Goal: Obtain resource: Download file/media

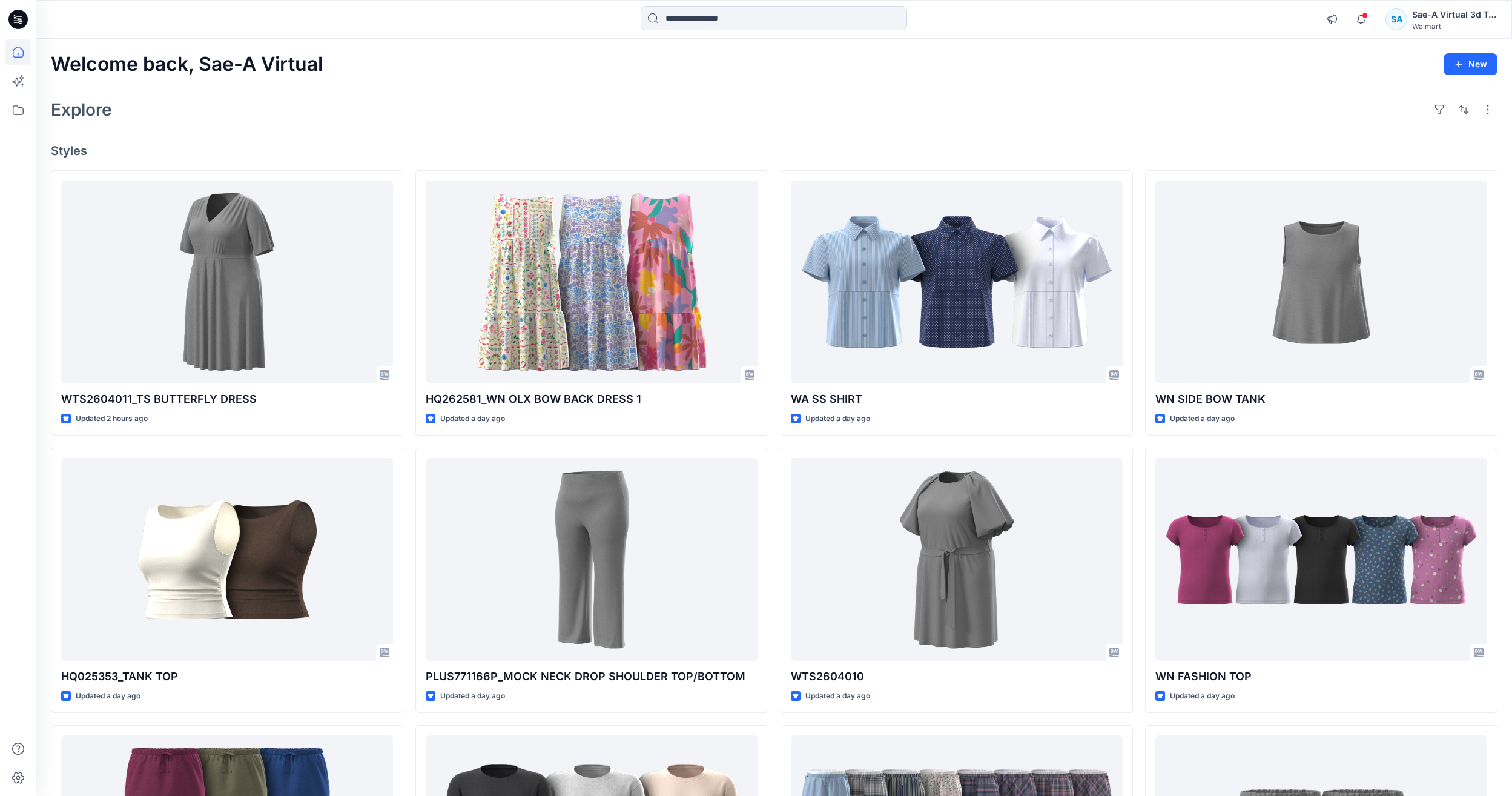
click at [494, 88] on div "Welcome back, Sae-A Virtual New Explore Styles WTS2604011_TS BUTTERFLY DRESS Up…" at bounding box center [774, 543] width 1476 height 1010
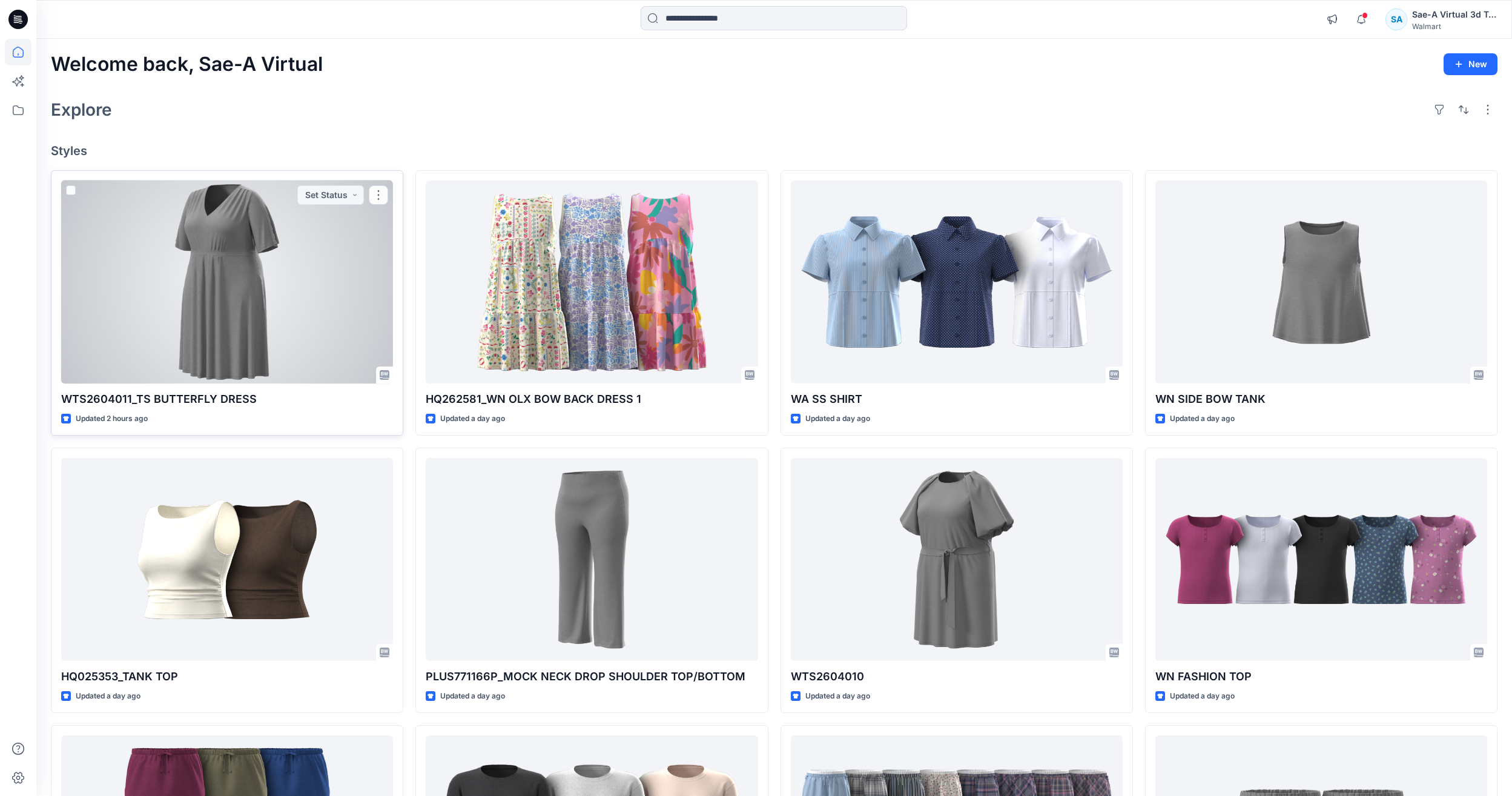
click at [236, 372] on div at bounding box center [227, 282] width 332 height 203
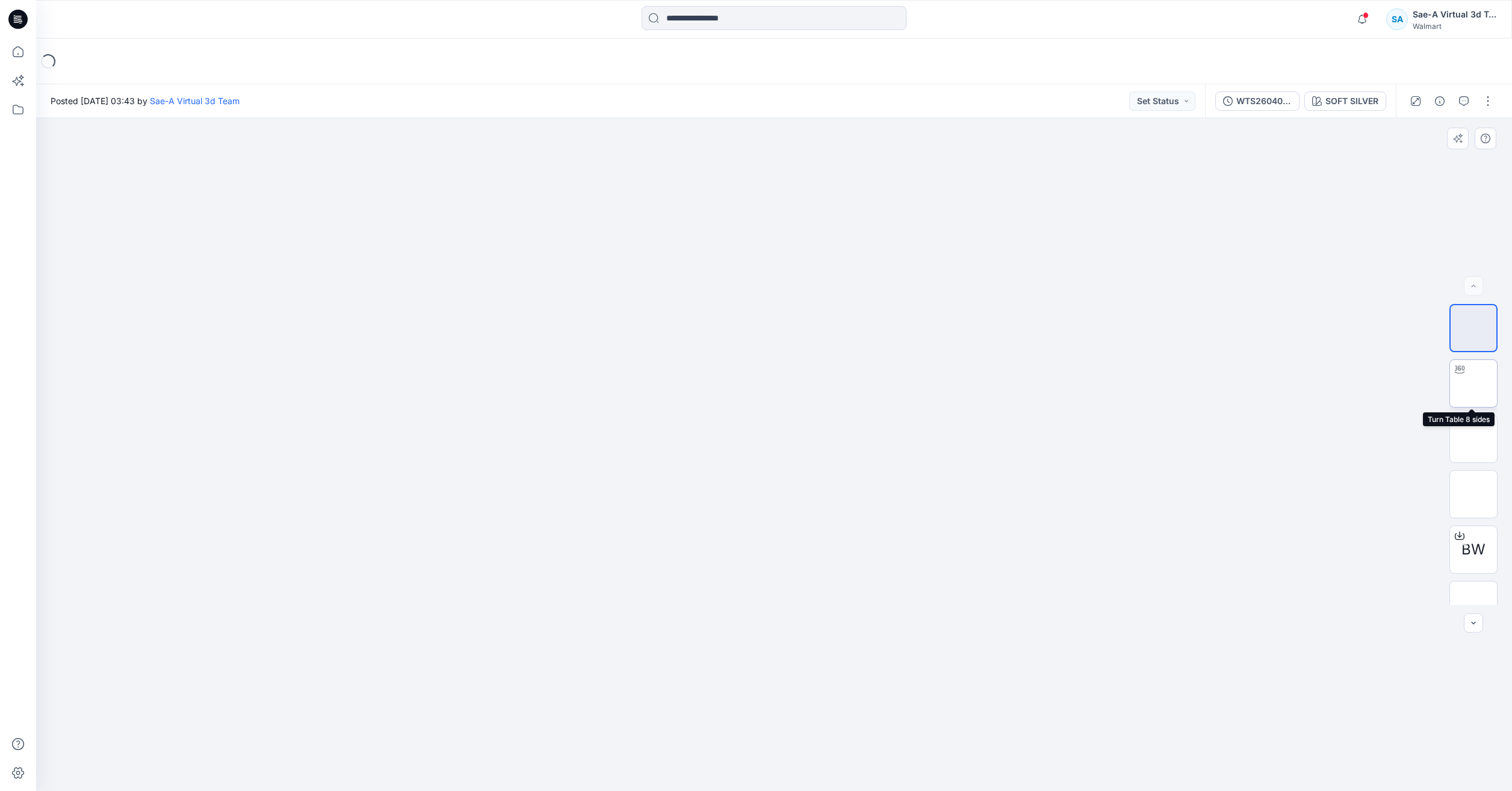
click at [1474, 384] on img at bounding box center [1474, 384] width 0 height 0
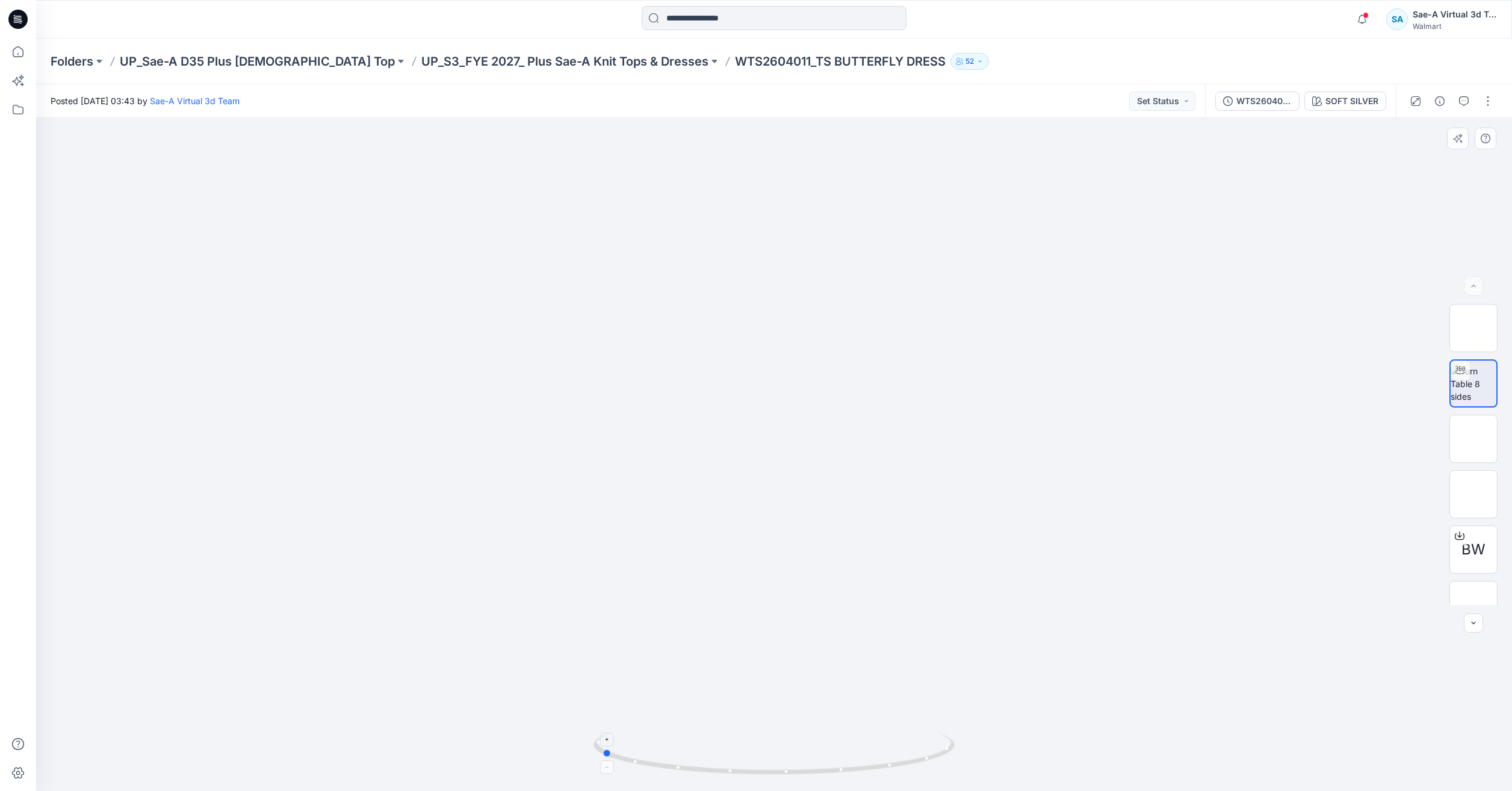
drag, startPoint x: 956, startPoint y: 765, endPoint x: 783, endPoint y: 752, distance: 173.5
click at [783, 752] on icon at bounding box center [775, 755] width 364 height 45
click at [20, 45] on icon at bounding box center [17, 51] width 26 height 26
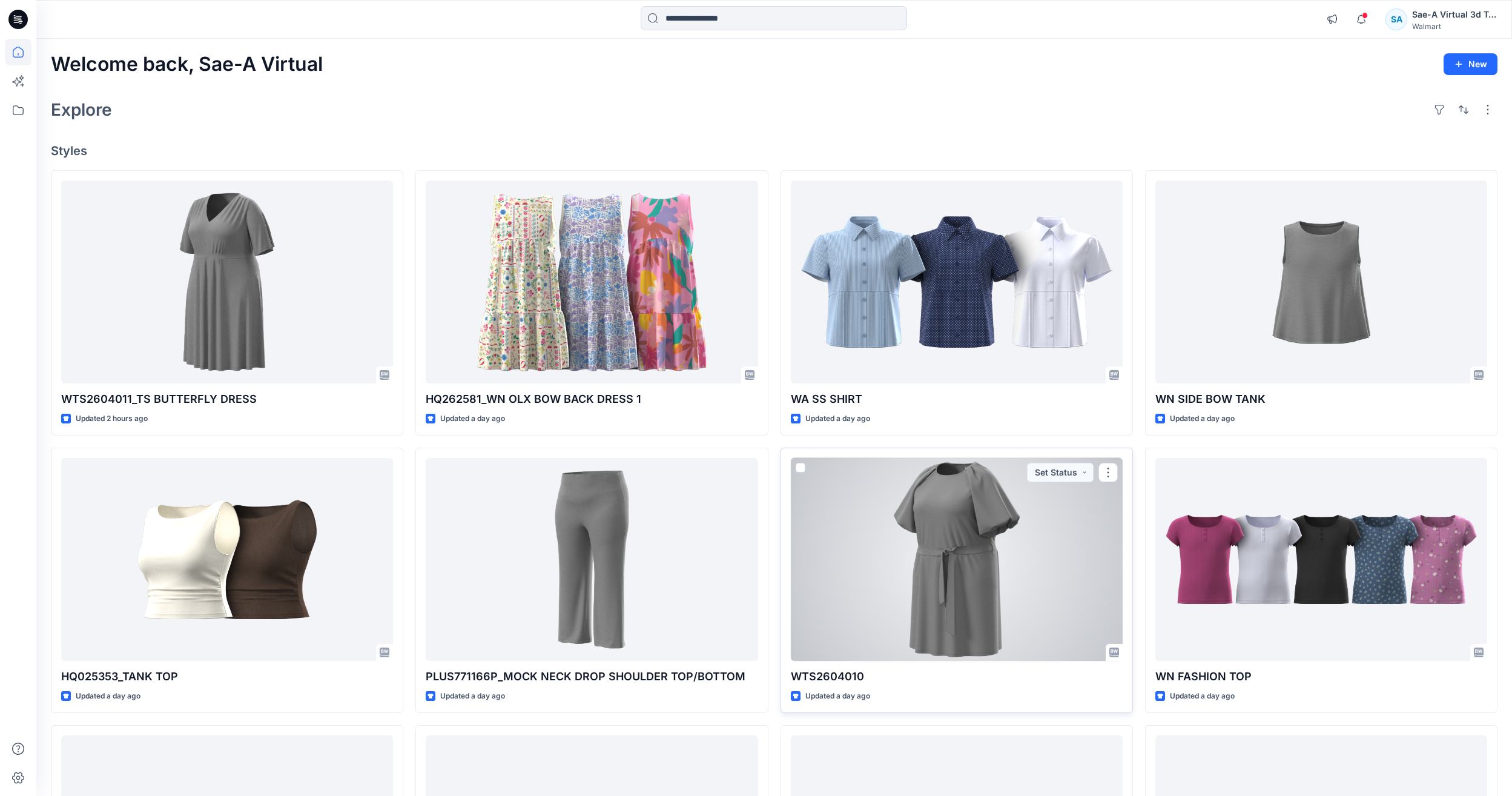
click at [1029, 541] on div at bounding box center [957, 560] width 332 height 203
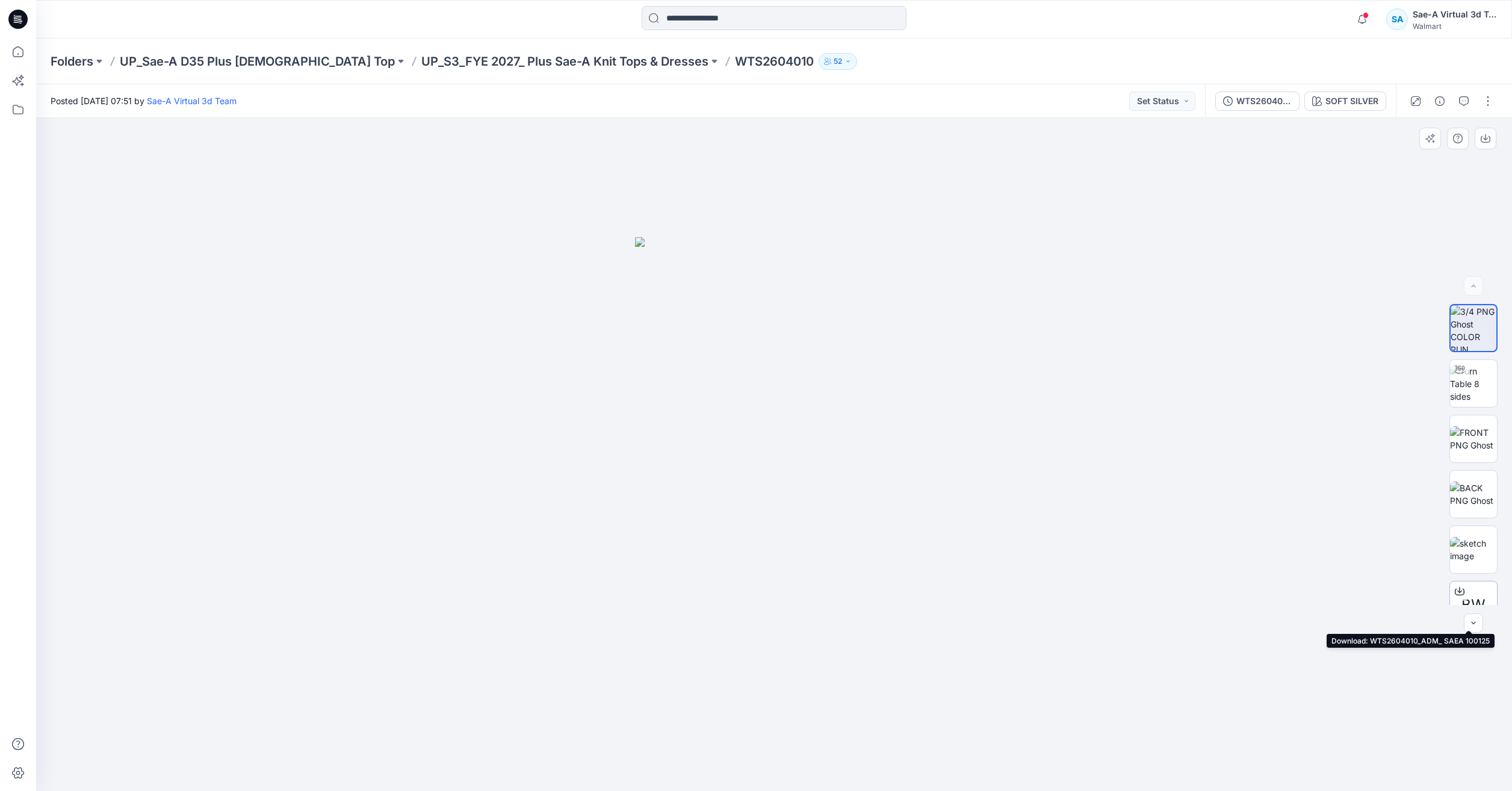
click at [1469, 586] on div "BW" at bounding box center [1473, 604] width 48 height 48
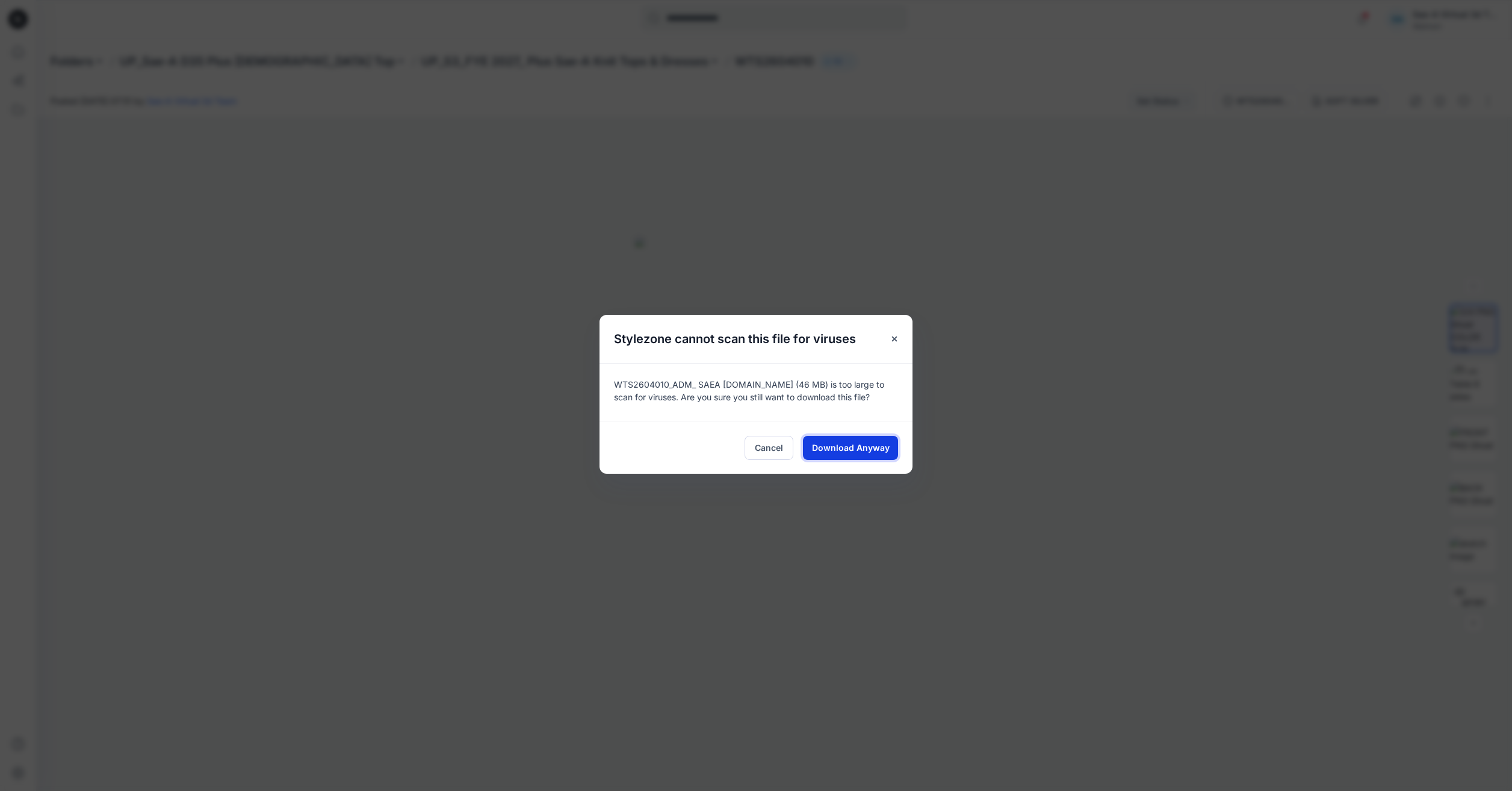
click at [838, 442] on span "Download Anyway" at bounding box center [851, 447] width 78 height 13
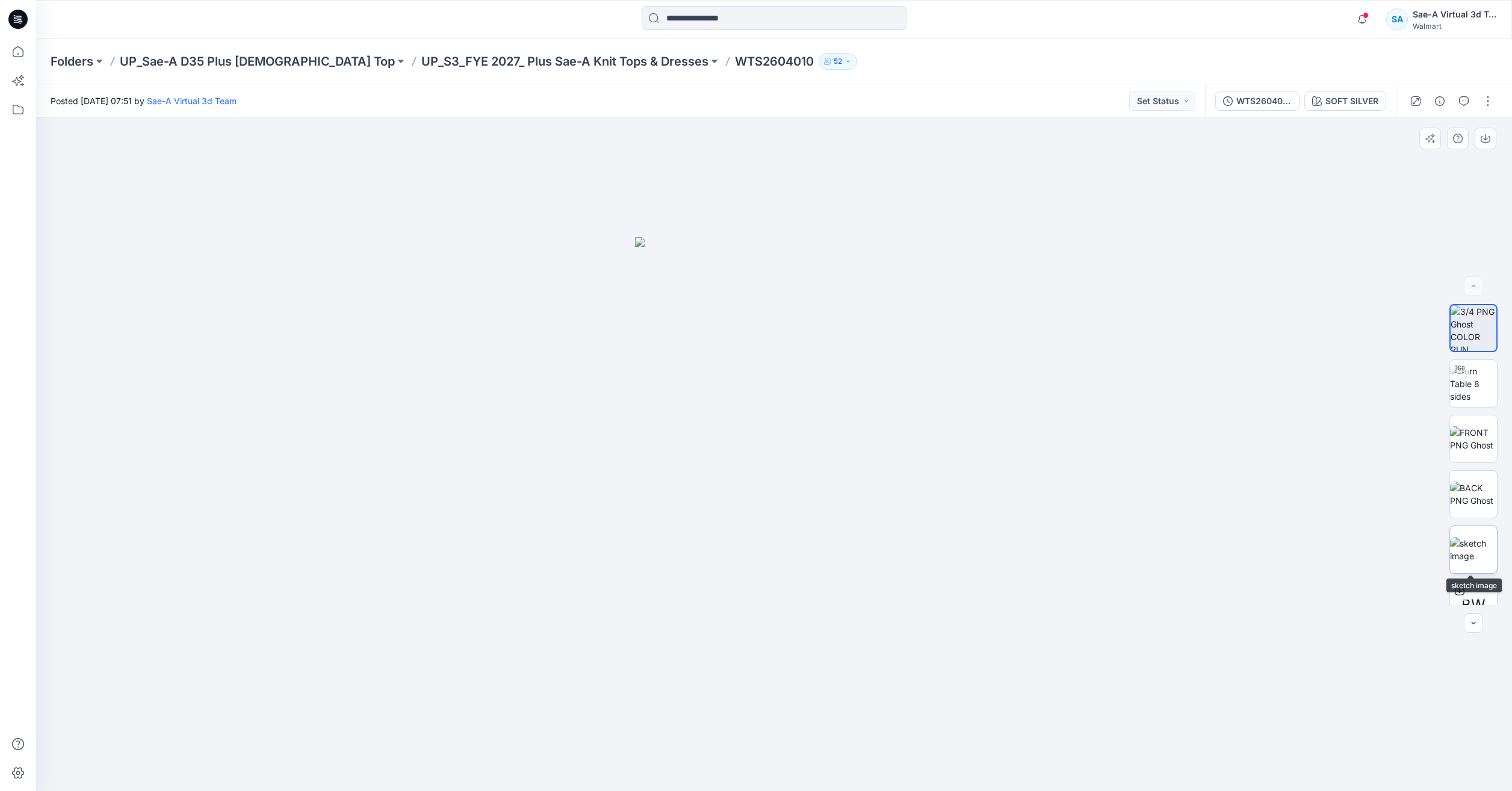
click at [1479, 562] on img at bounding box center [1474, 550] width 47 height 25
click at [1480, 426] on img at bounding box center [1474, 439] width 47 height 25
click at [1469, 371] on img at bounding box center [1474, 384] width 47 height 38
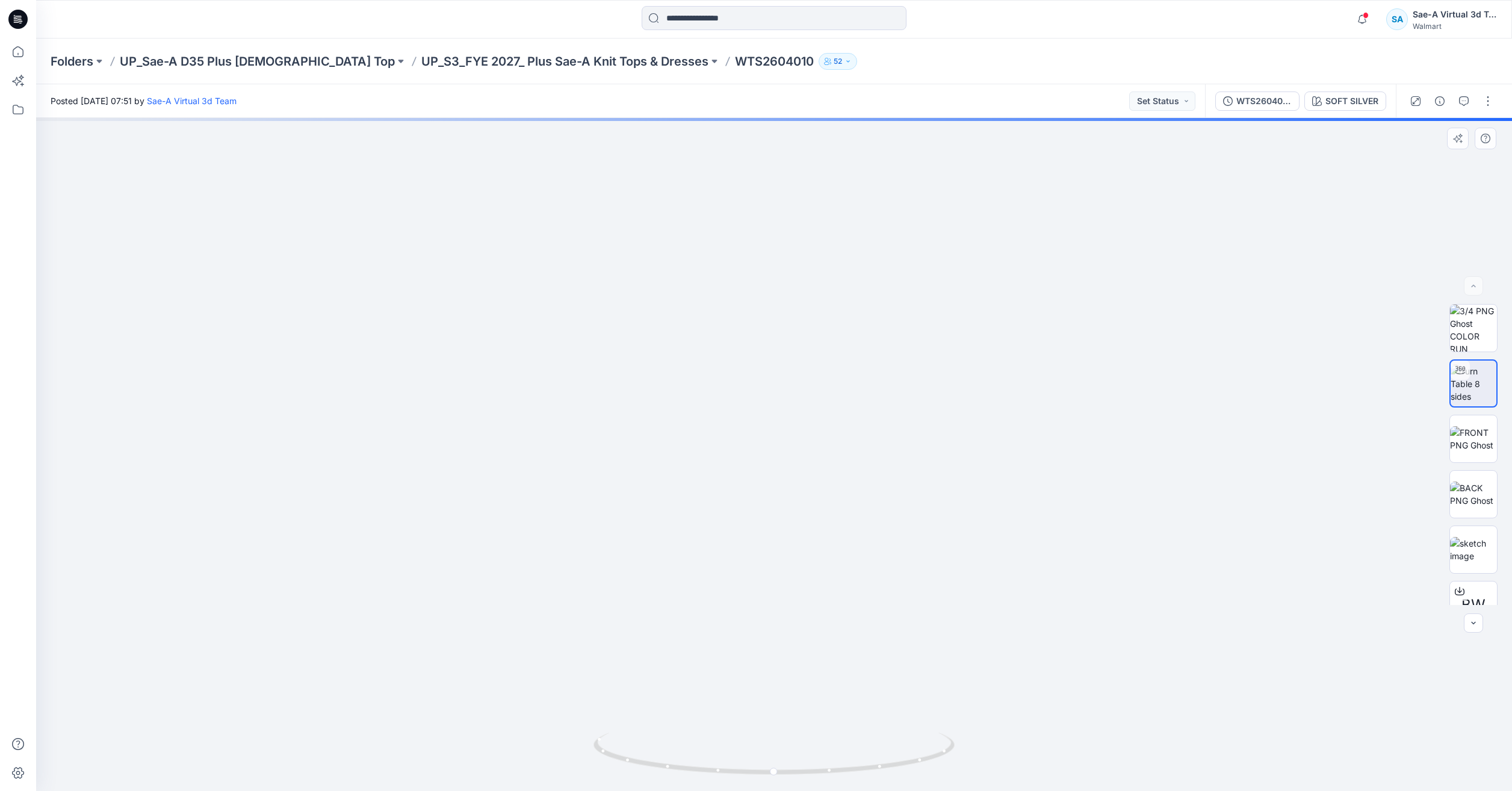
drag, startPoint x: 849, startPoint y: 591, endPoint x: 810, endPoint y: 435, distance: 160.8
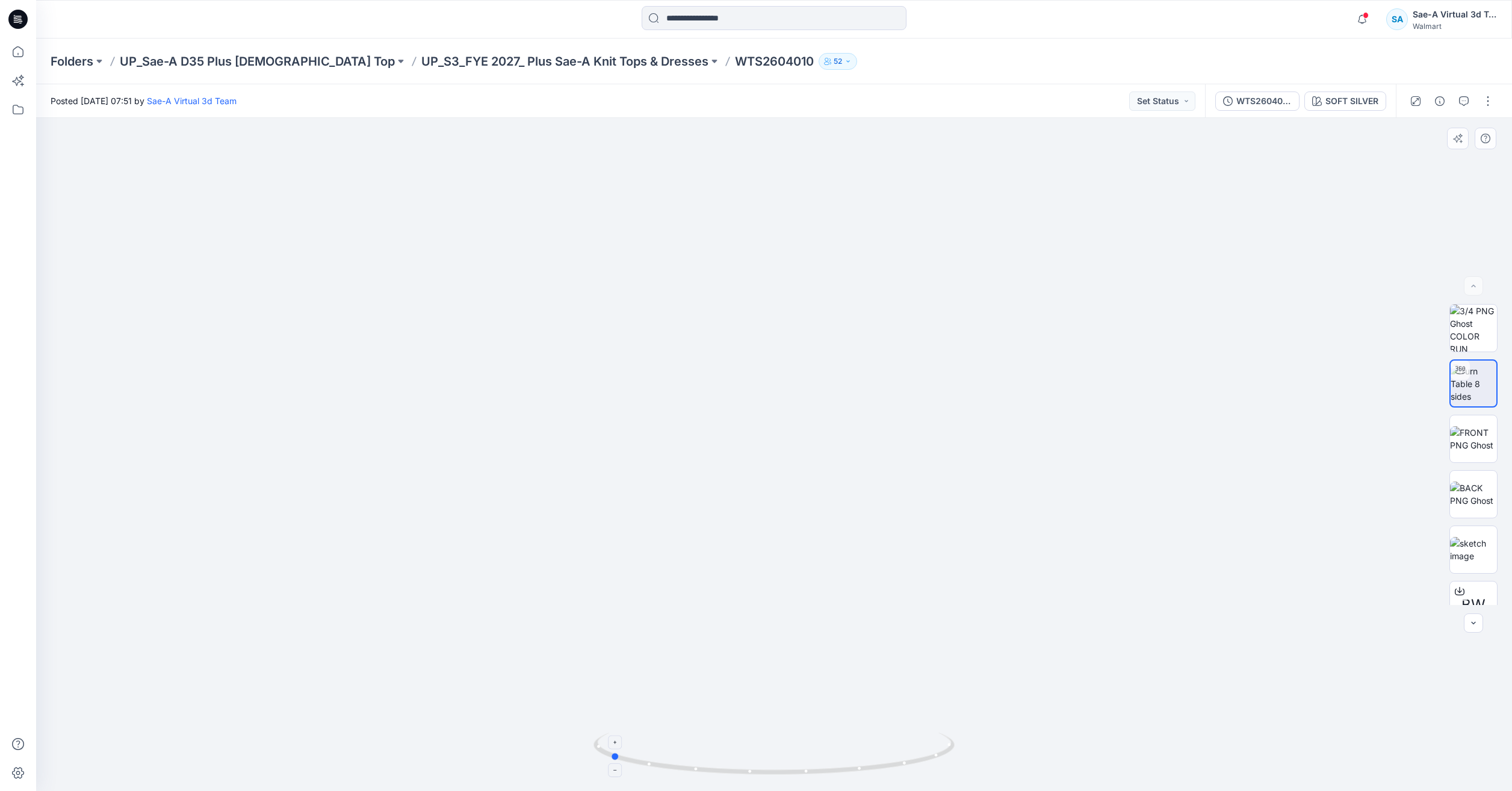
drag, startPoint x: 926, startPoint y: 762, endPoint x: 766, endPoint y: 740, distance: 161.5
click at [766, 740] on icon at bounding box center [775, 755] width 364 height 45
drag, startPoint x: 834, startPoint y: 330, endPoint x: 863, endPoint y: 494, distance: 166.5
drag, startPoint x: 944, startPoint y: 757, endPoint x: 775, endPoint y: 744, distance: 169.5
click at [775, 744] on icon at bounding box center [775, 755] width 364 height 45
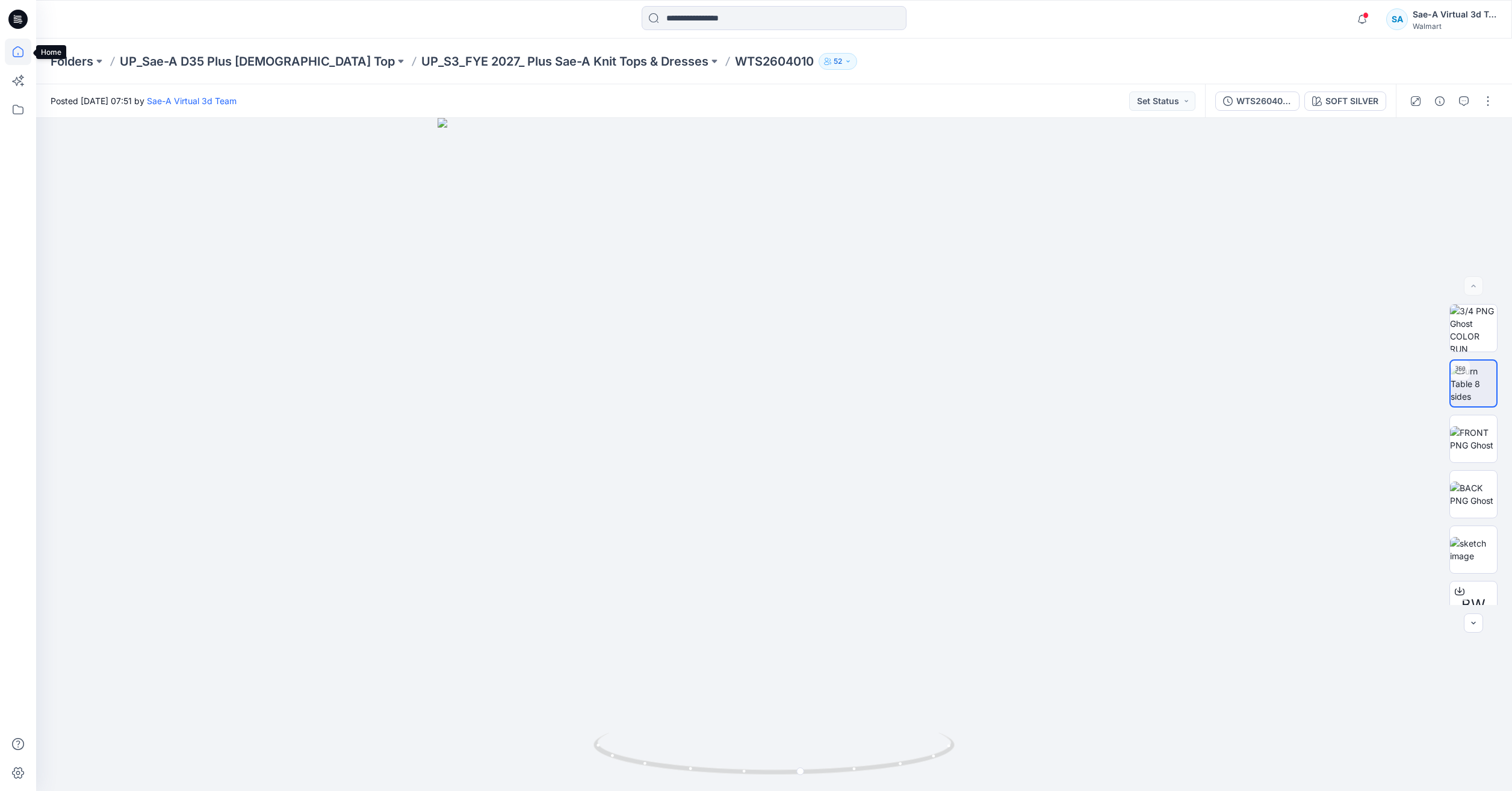
click at [14, 49] on icon at bounding box center [17, 51] width 26 height 26
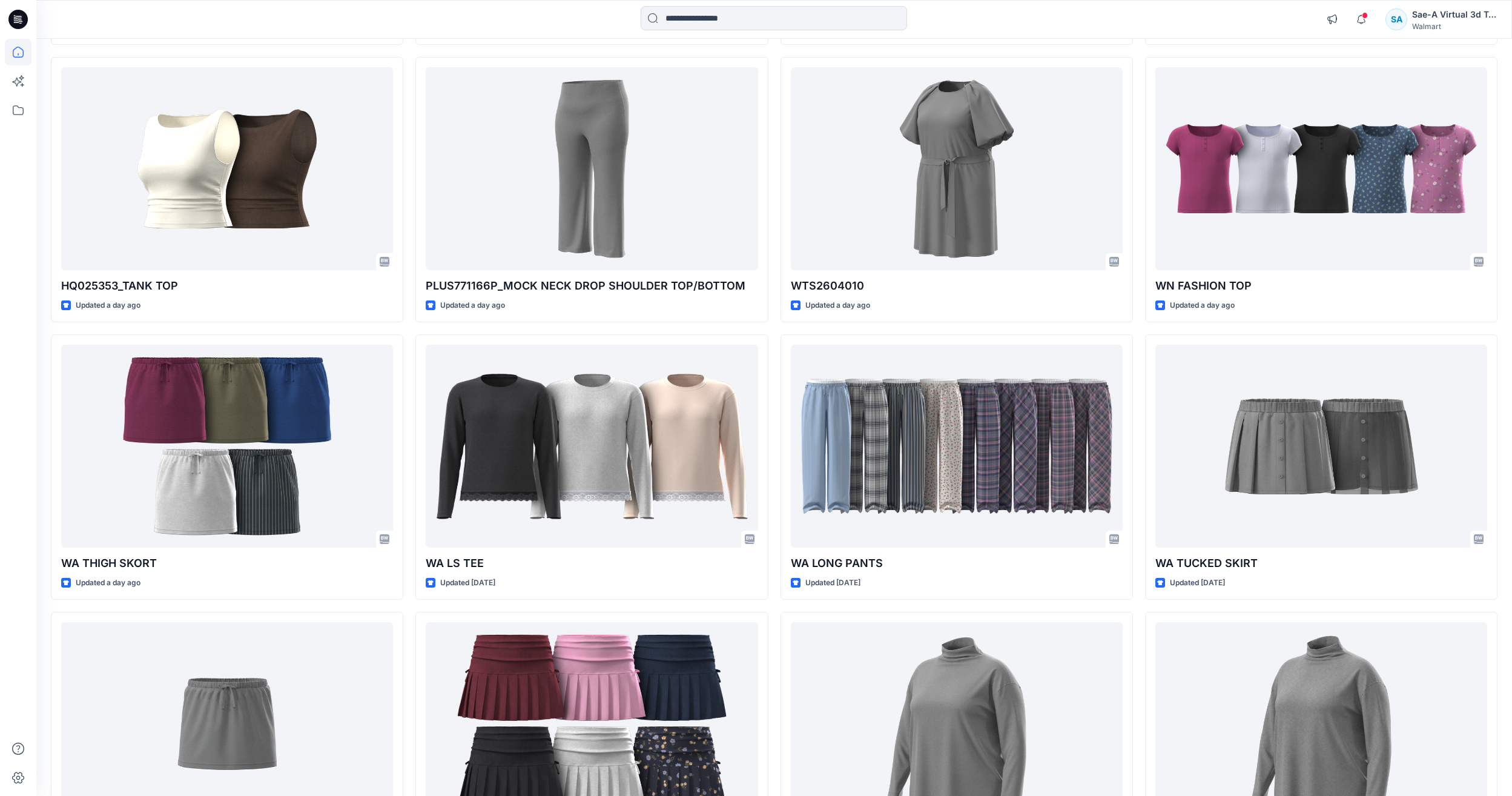
scroll to position [555, 0]
